Goal: Obtain resource: Download file/media

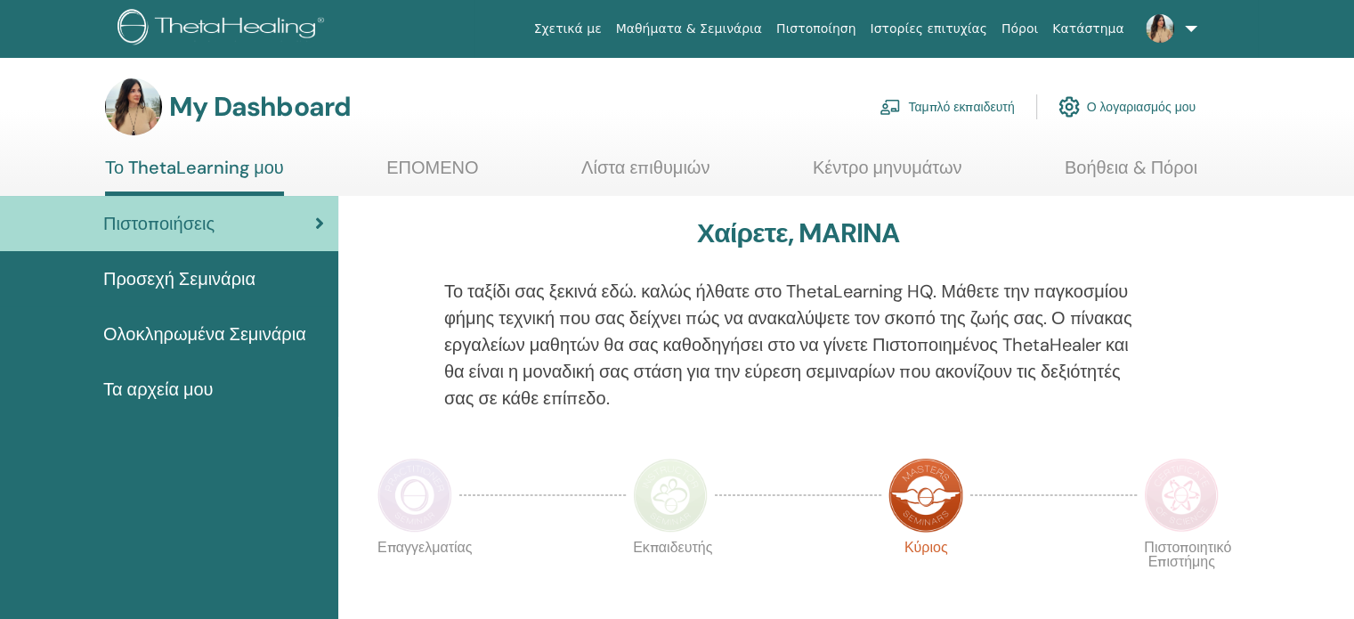
click at [188, 337] on span "Ολοκληρωμένα Σεμινάρια" at bounding box center [204, 334] width 203 height 27
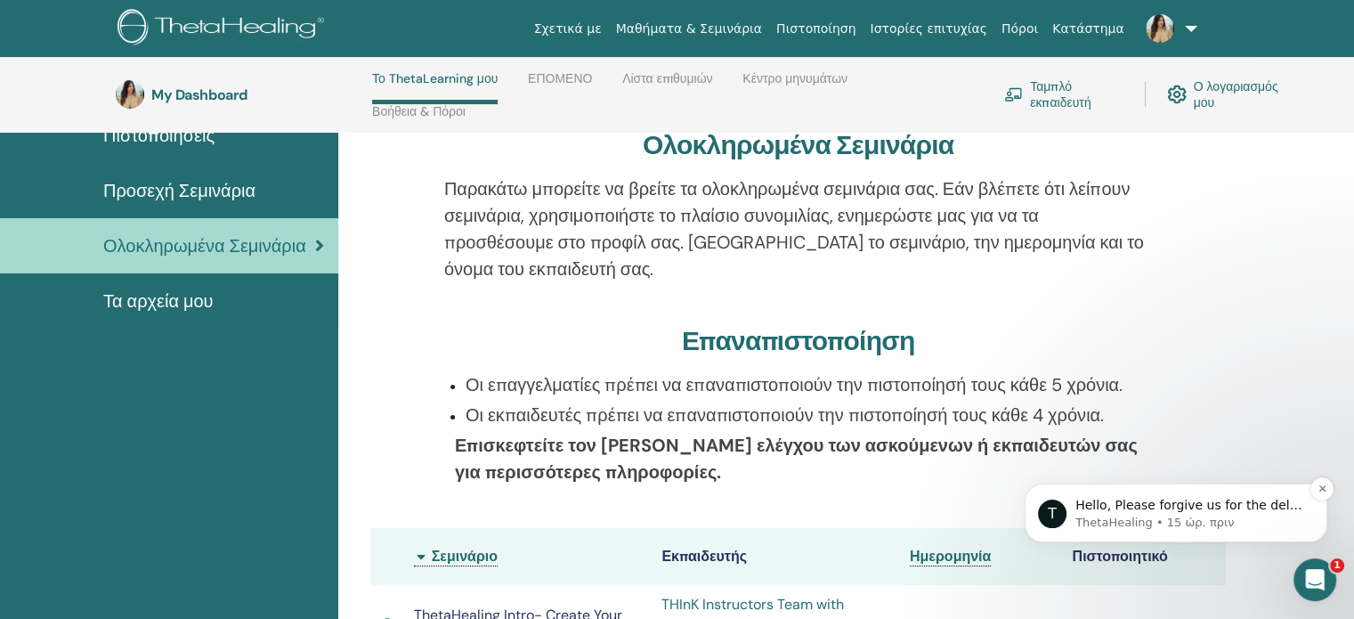
click at [1167, 503] on p "Hello, Please forgive us for the delay in our response. We believe our tech tea…" at bounding box center [1191, 506] width 230 height 18
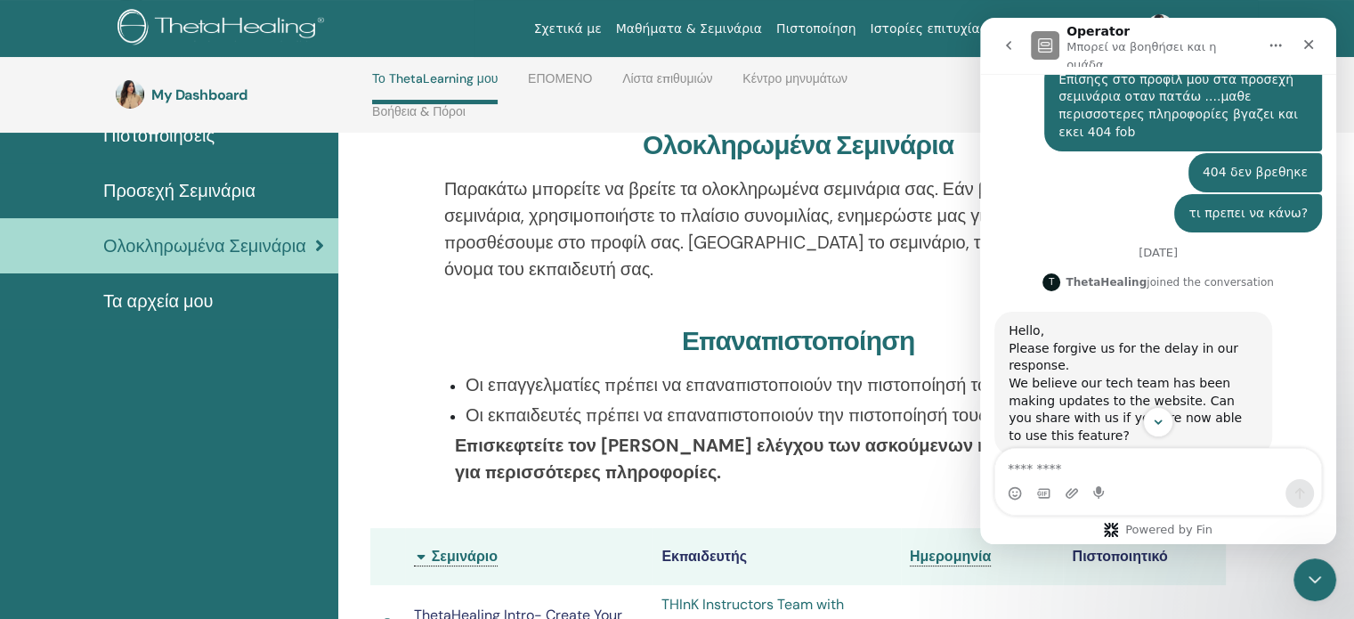
scroll to position [592, 0]
click at [1314, 567] on icon "Κλείσιμο Intercom Messenger" at bounding box center [1312, 576] width 21 height 21
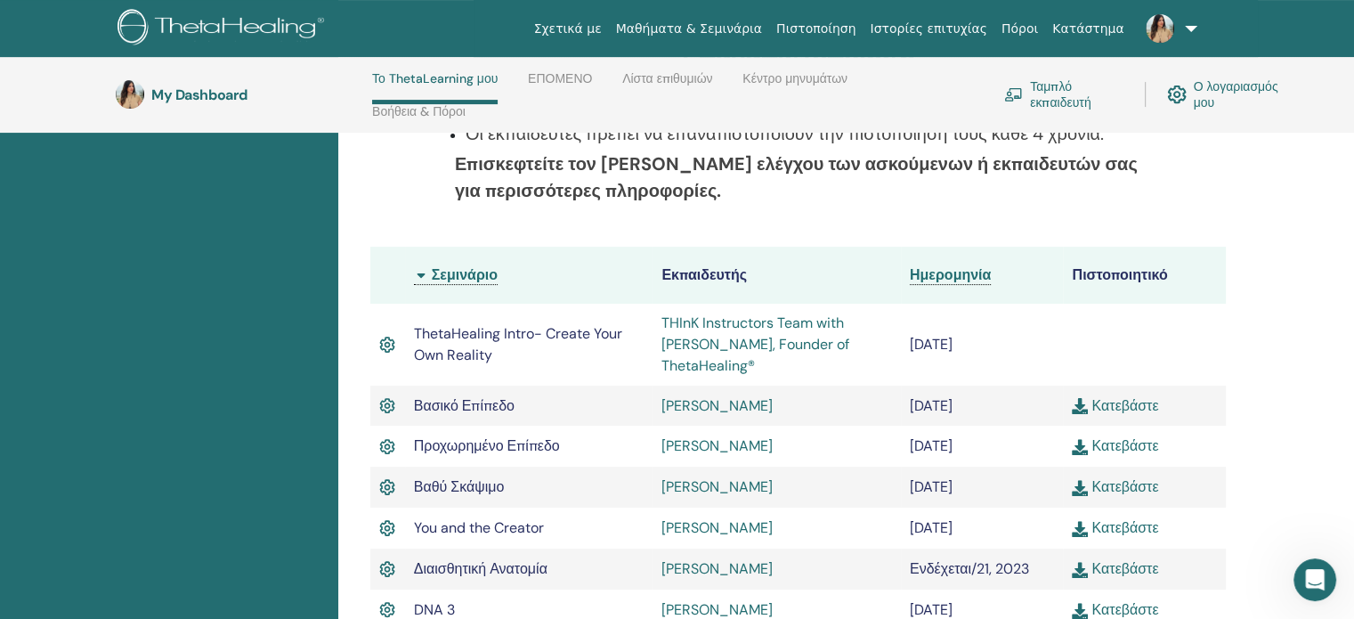
scroll to position [431, 0]
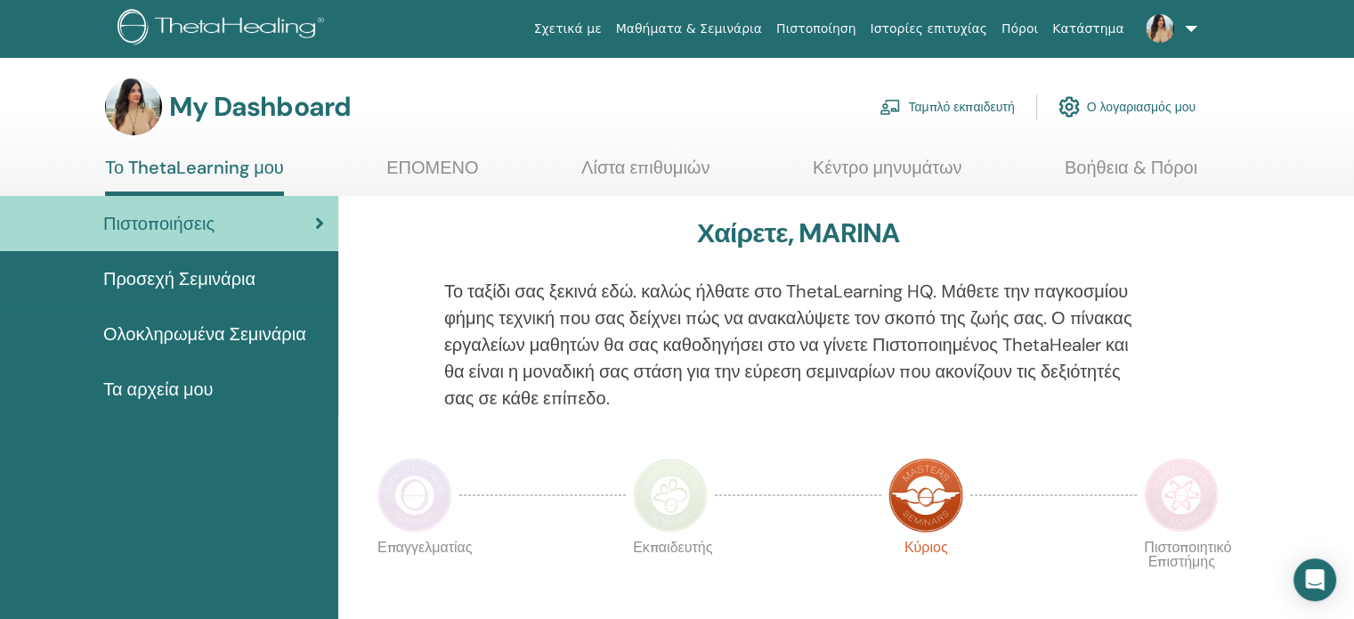
click at [175, 398] on span "Τα αρχεία μου" at bounding box center [158, 389] width 110 height 27
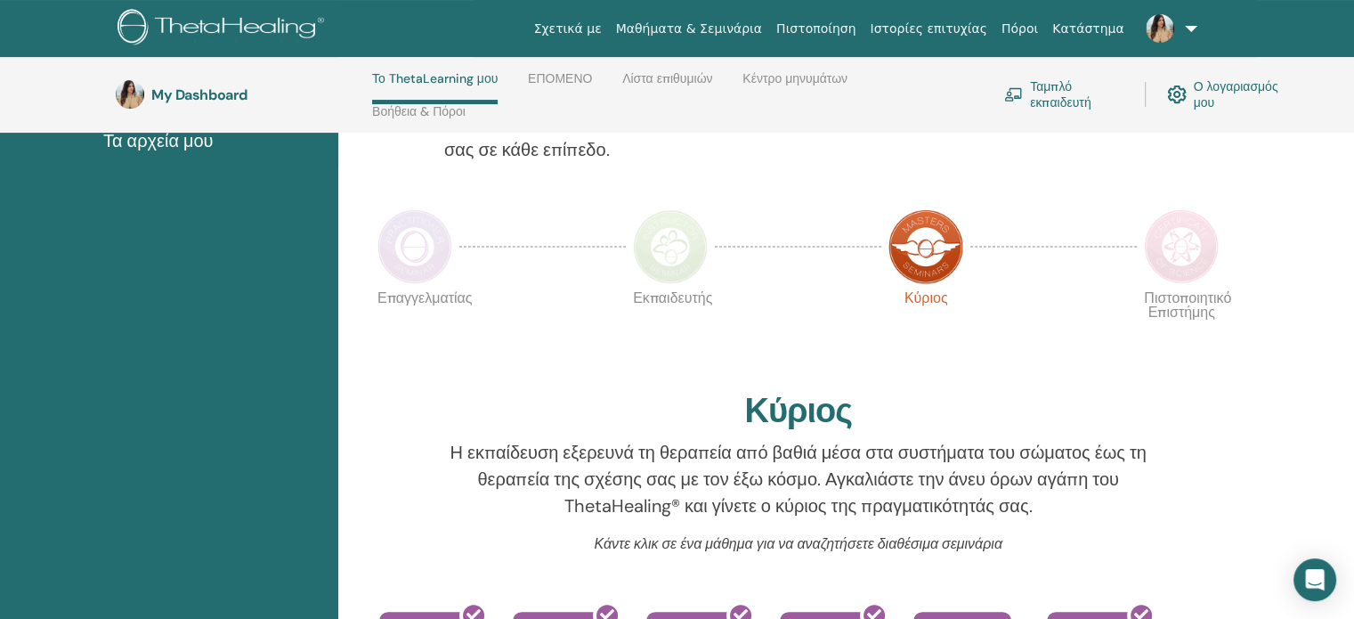
scroll to position [342, 0]
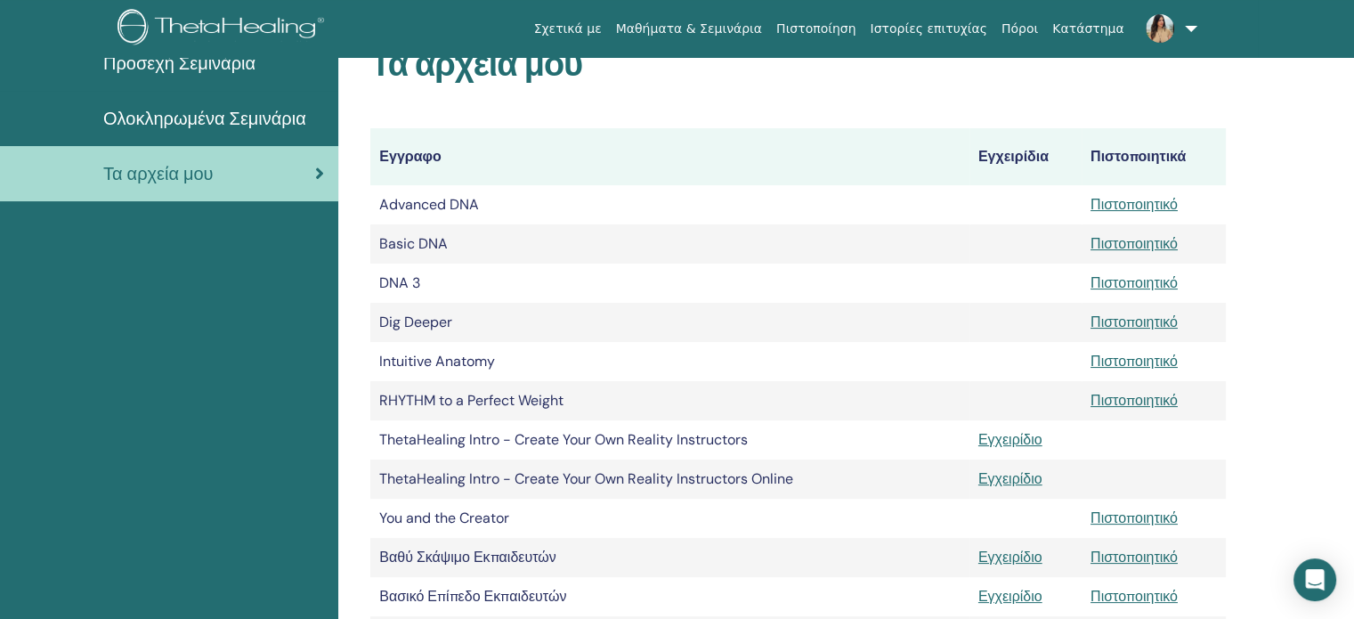
scroll to position [427, 0]
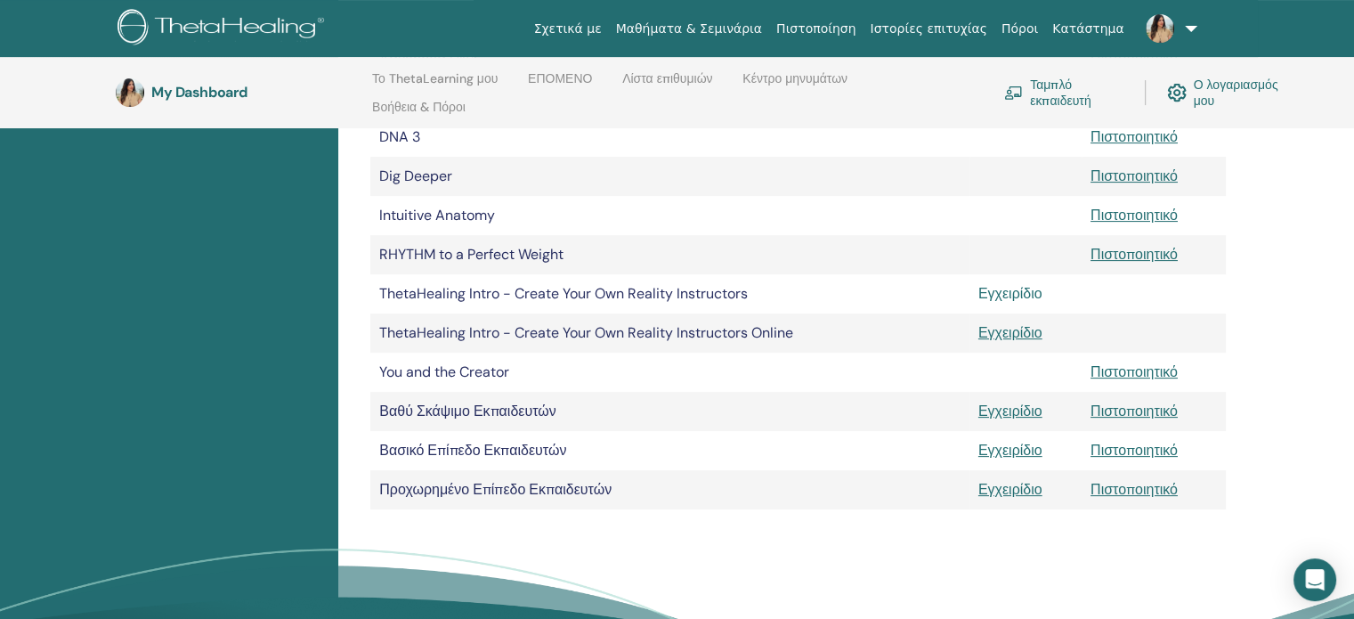
click at [1012, 295] on link "Εγχειρίδιο" at bounding box center [1011, 293] width 64 height 19
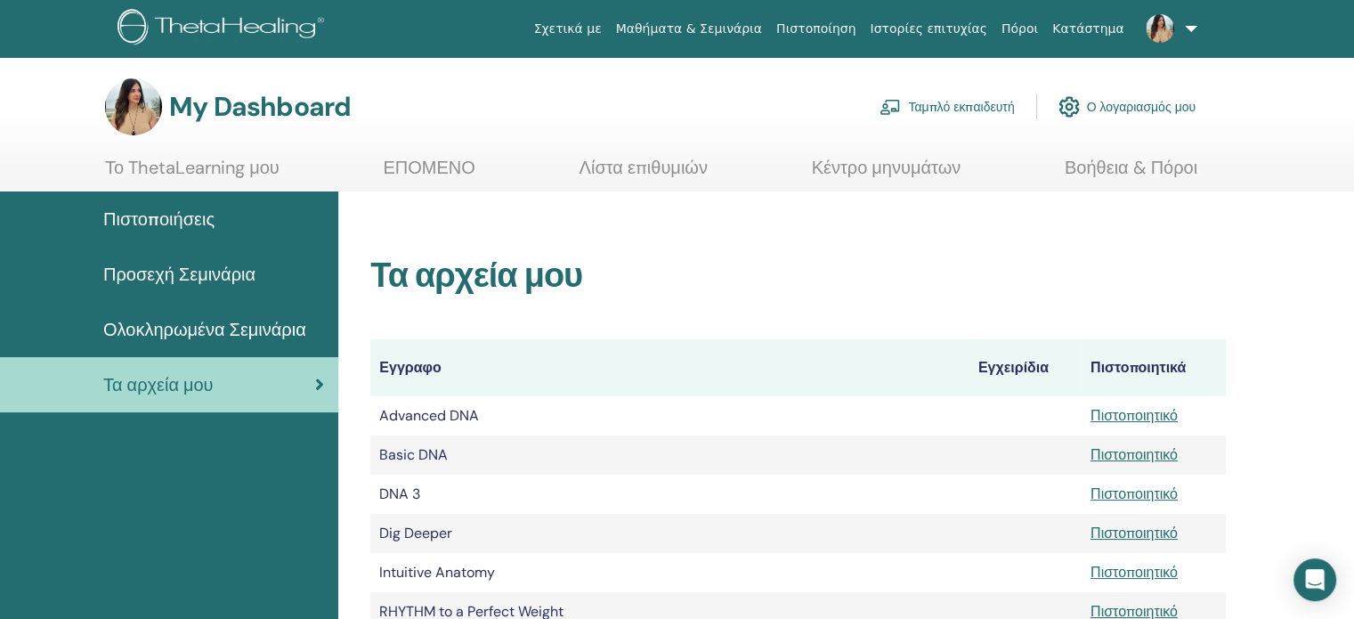
click at [239, 331] on span "Ολοκληρωμένα Σεμινάρια" at bounding box center [204, 329] width 203 height 27
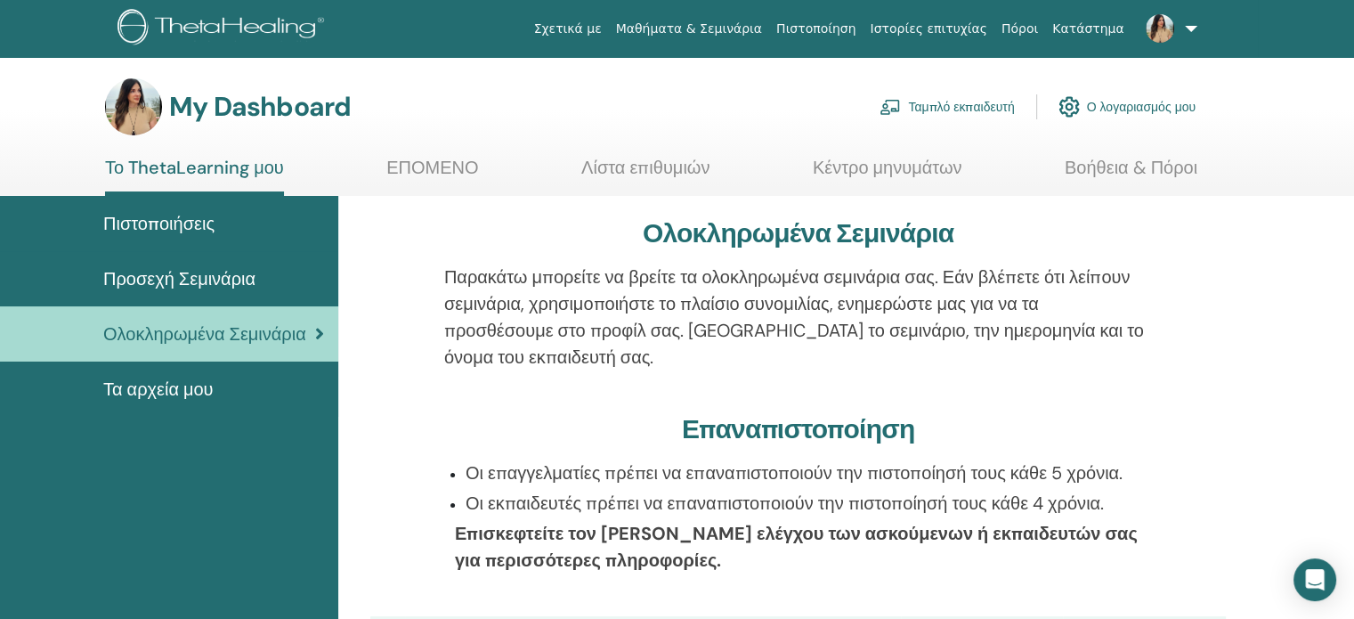
click at [192, 387] on span "Τα αρχεία μου" at bounding box center [158, 389] width 110 height 27
